Goal: Task Accomplishment & Management: Use online tool/utility

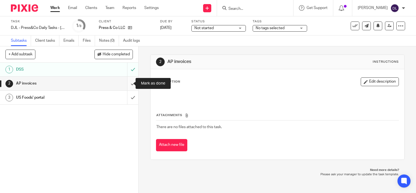
click at [129, 83] on input "submit" at bounding box center [69, 84] width 138 height 14
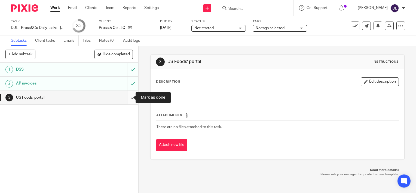
click at [129, 97] on input "submit" at bounding box center [69, 98] width 138 height 14
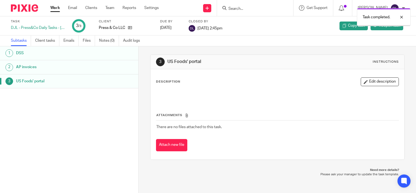
click at [52, 7] on link "Work" at bounding box center [55, 7] width 10 height 5
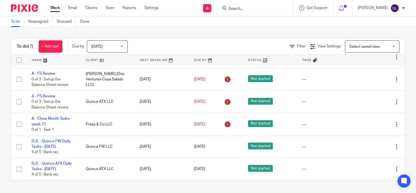
scroll to position [43, 0]
